Goal: Task Accomplishment & Management: Manage account settings

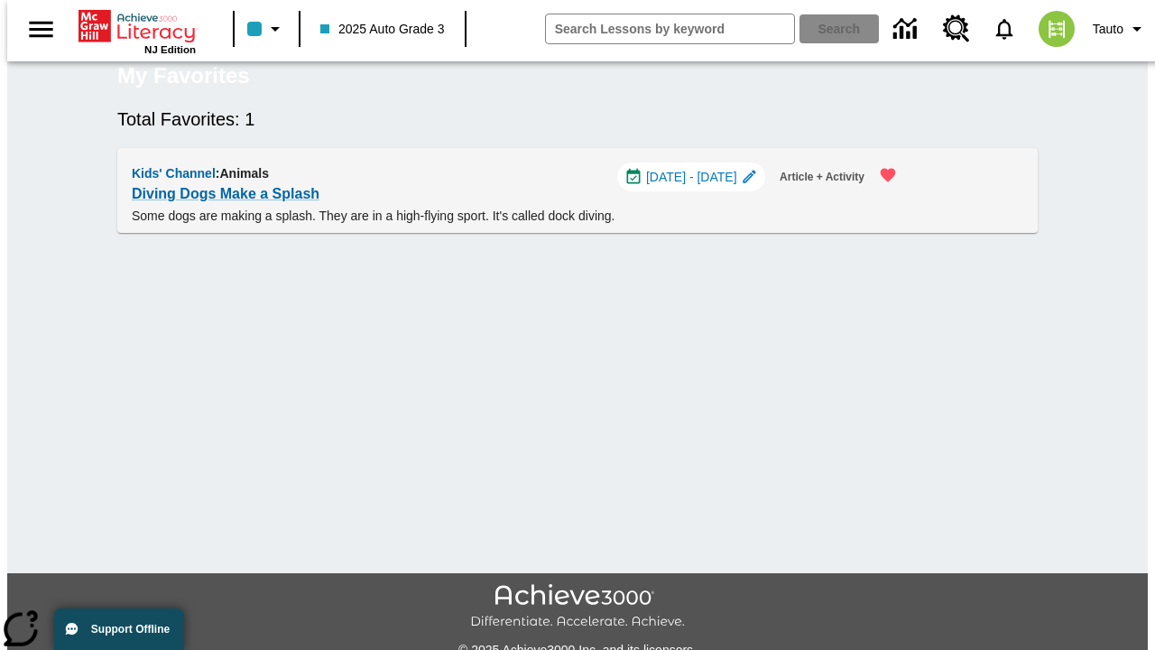
click at [698, 187] on span "[DATE] - [DATE]" at bounding box center [691, 177] width 91 height 19
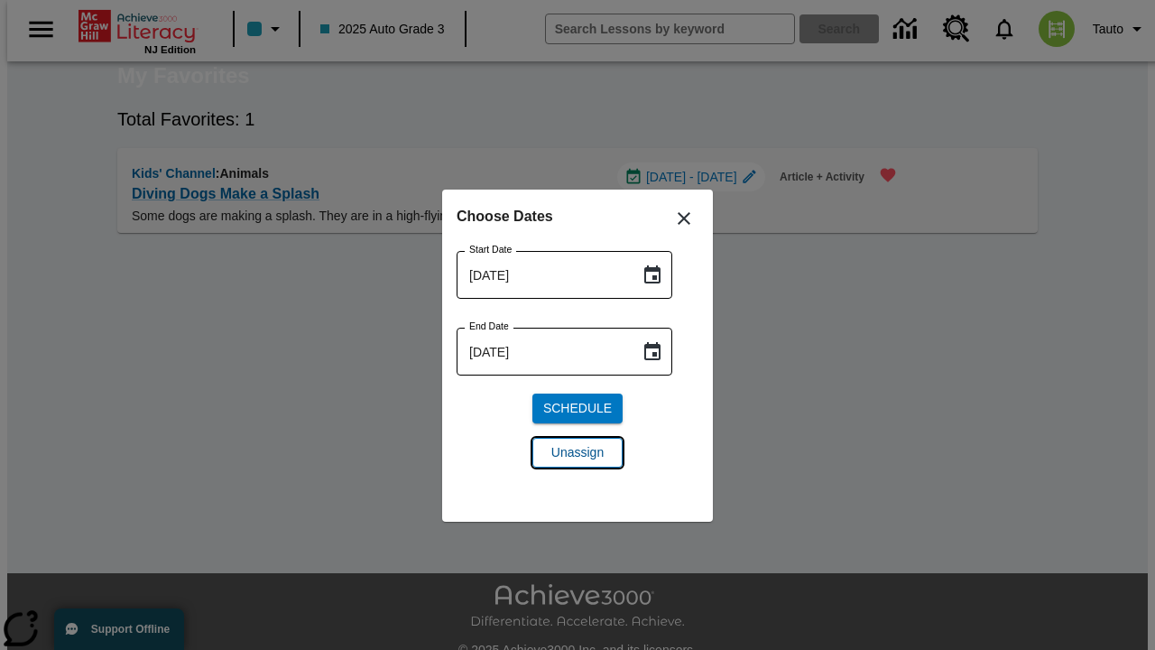
click at [578, 452] on span "Unassign" at bounding box center [577, 452] width 52 height 19
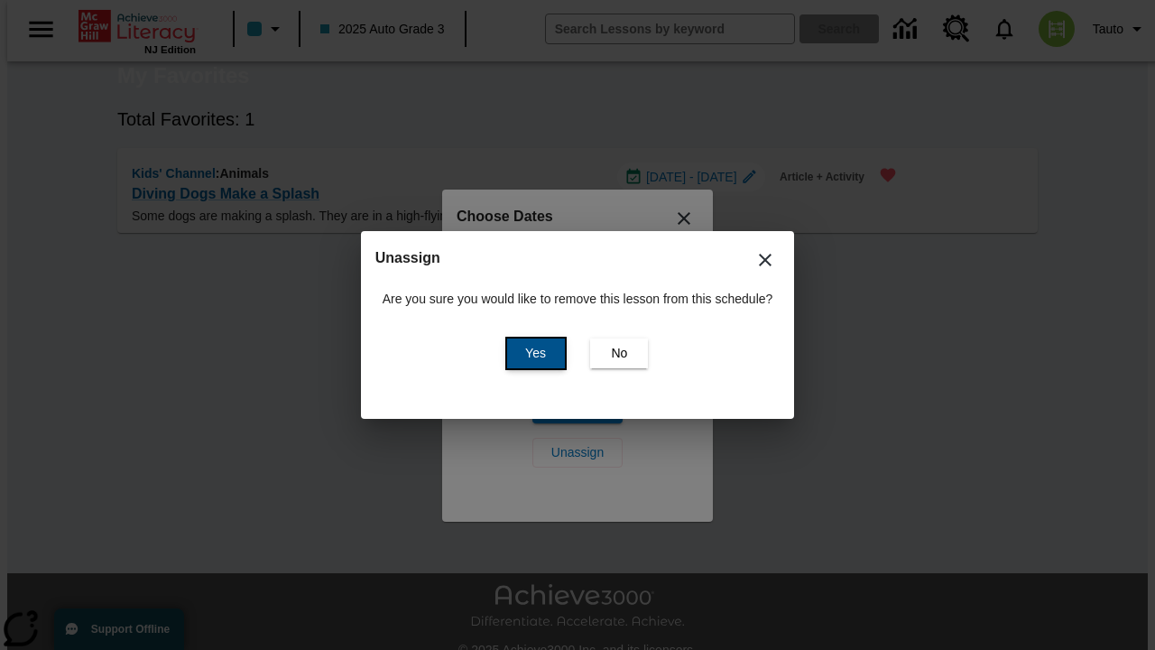
click at [532, 353] on span "Yes" at bounding box center [535, 353] width 21 height 19
